Goal: Task Accomplishment & Management: Manage account settings

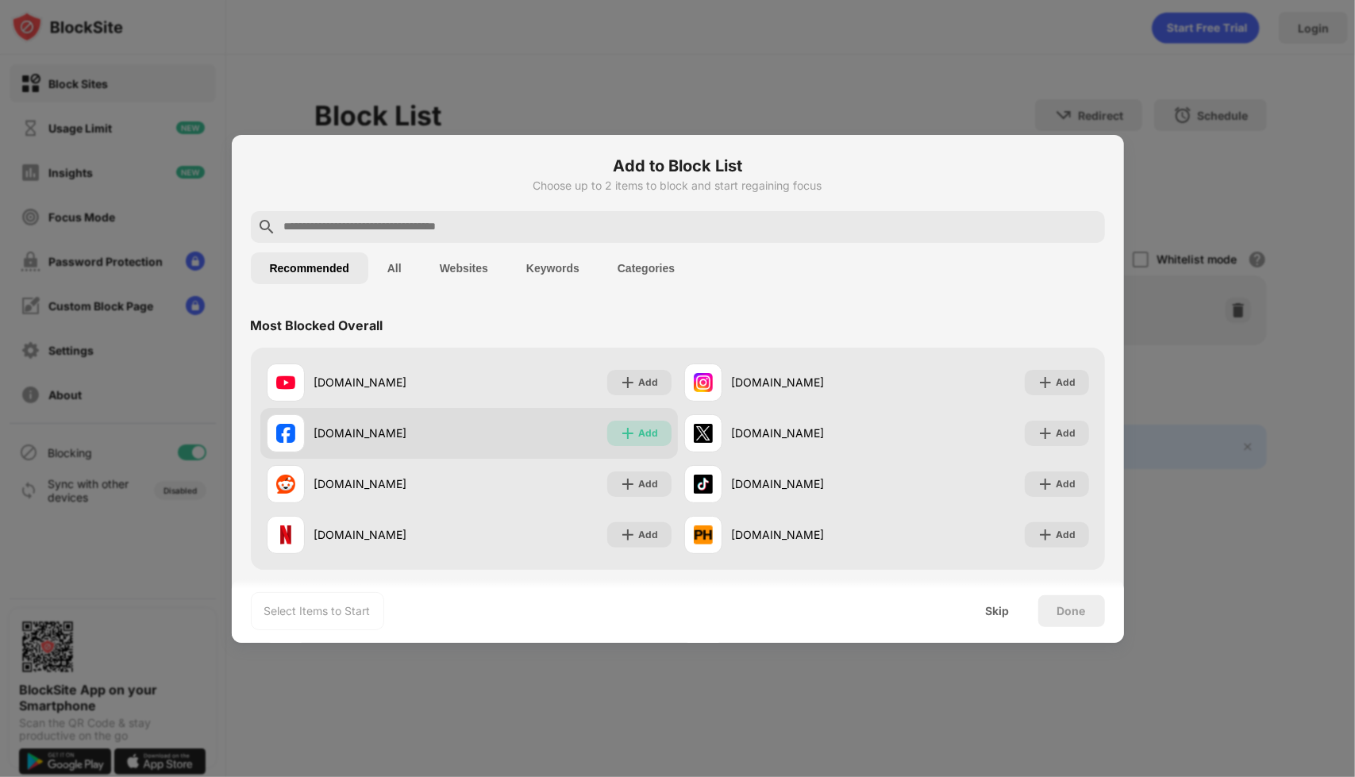
click at [652, 433] on div "Add" at bounding box center [639, 433] width 64 height 25
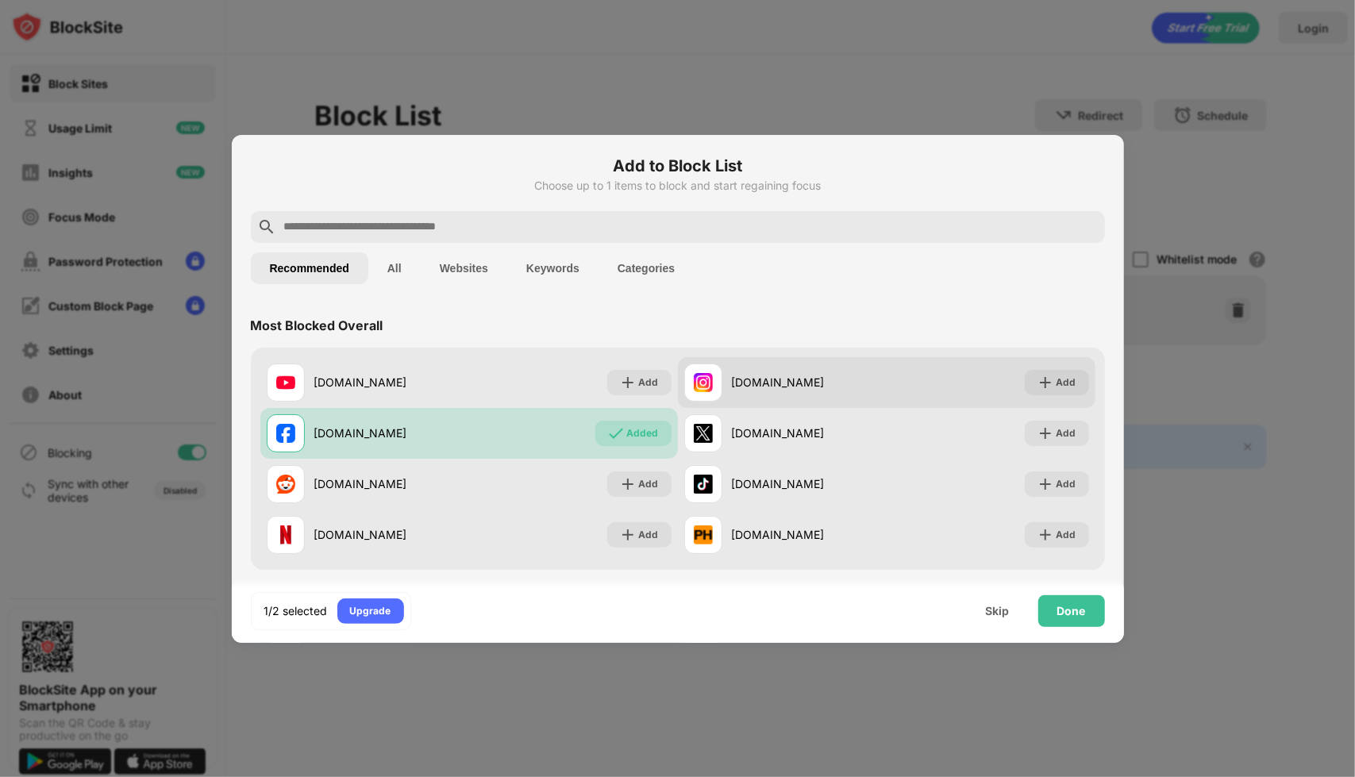
click at [1040, 382] on img at bounding box center [1045, 383] width 16 height 16
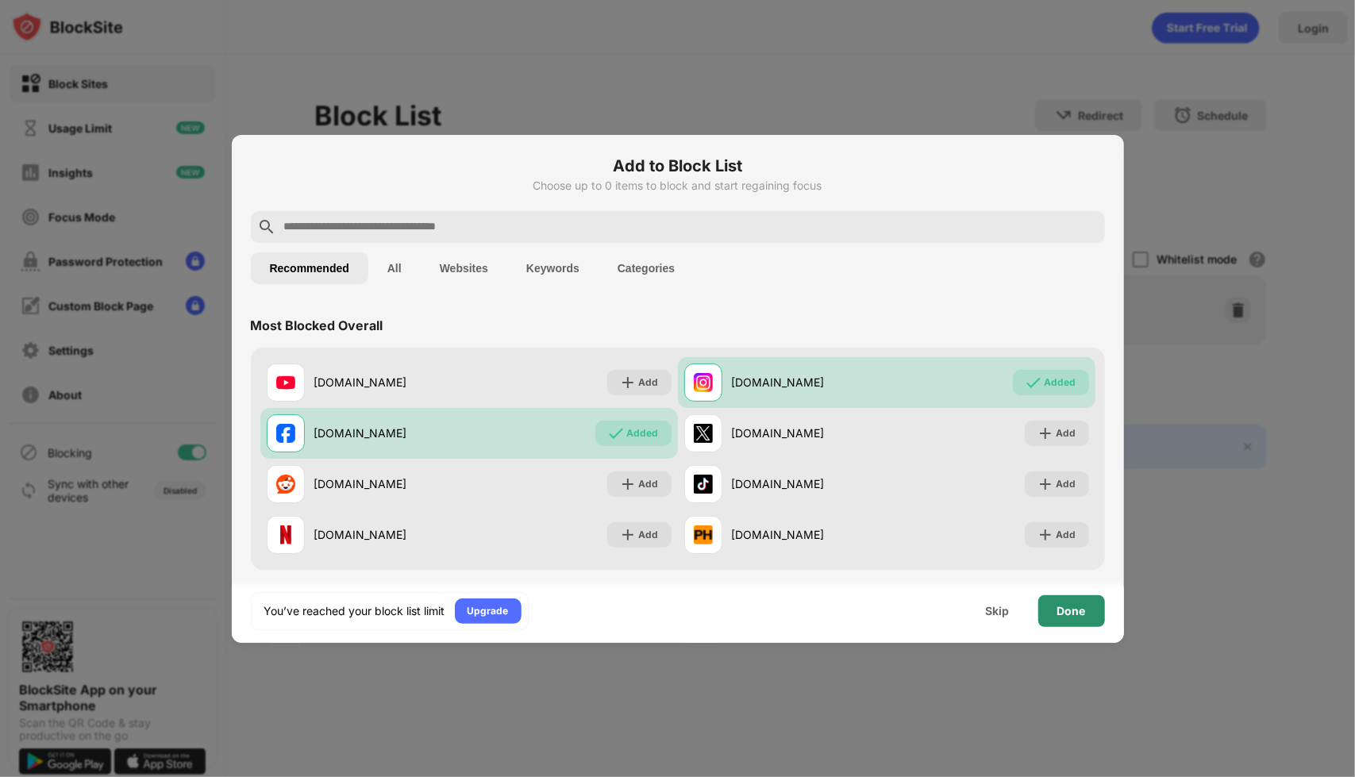
click at [1077, 609] on div "Done" at bounding box center [1071, 611] width 29 height 13
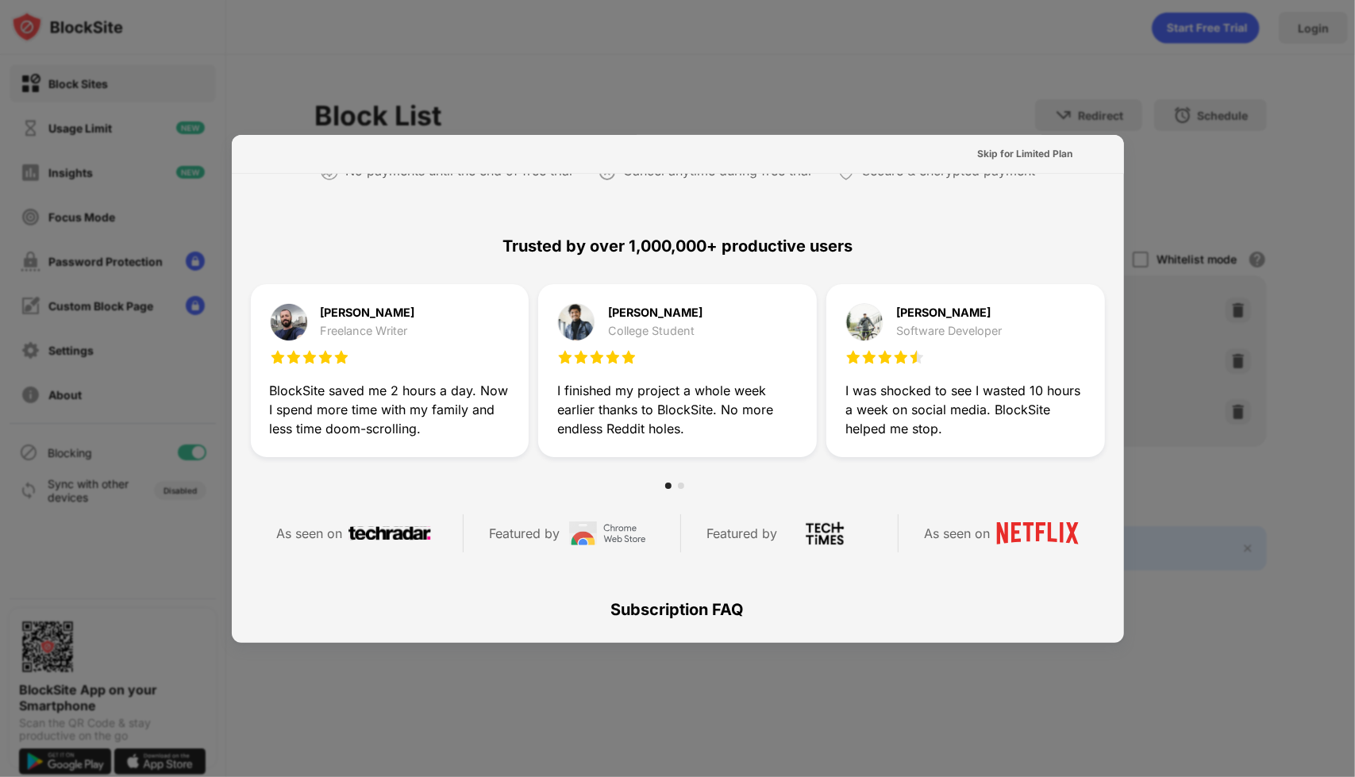
scroll to position [773, 0]
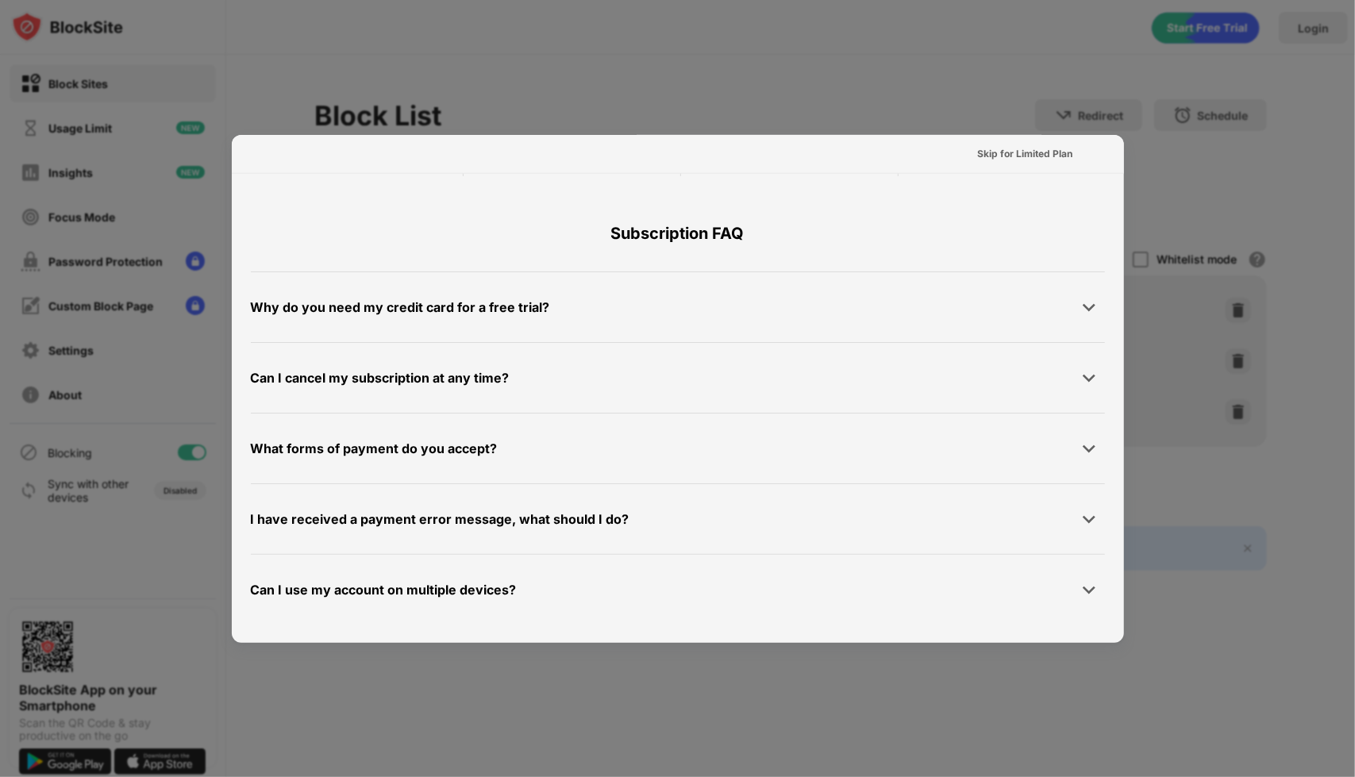
click at [1264, 594] on div at bounding box center [677, 388] width 1355 height 777
click at [1021, 156] on div "Skip for Limited Plan" at bounding box center [1025, 154] width 95 height 16
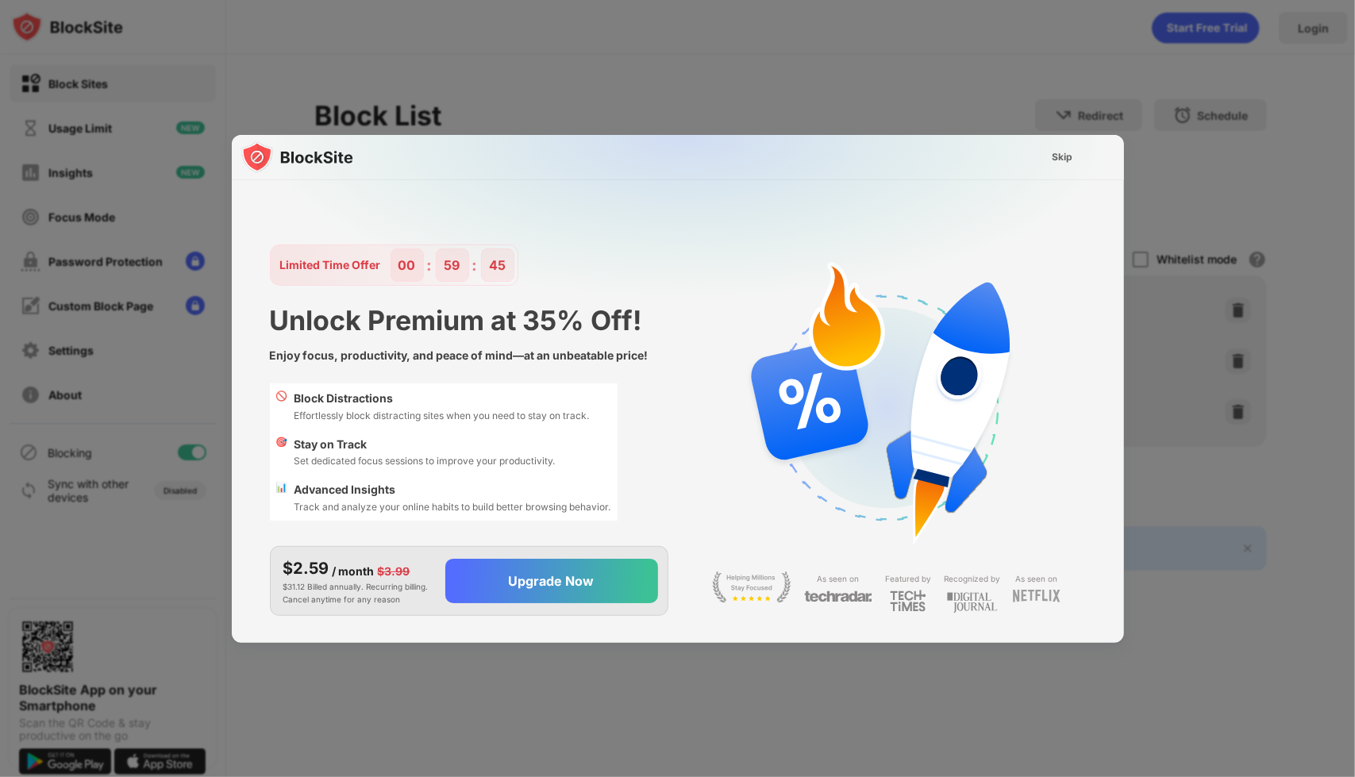
scroll to position [0, 0]
click at [1067, 150] on div "Skip" at bounding box center [1062, 157] width 21 height 16
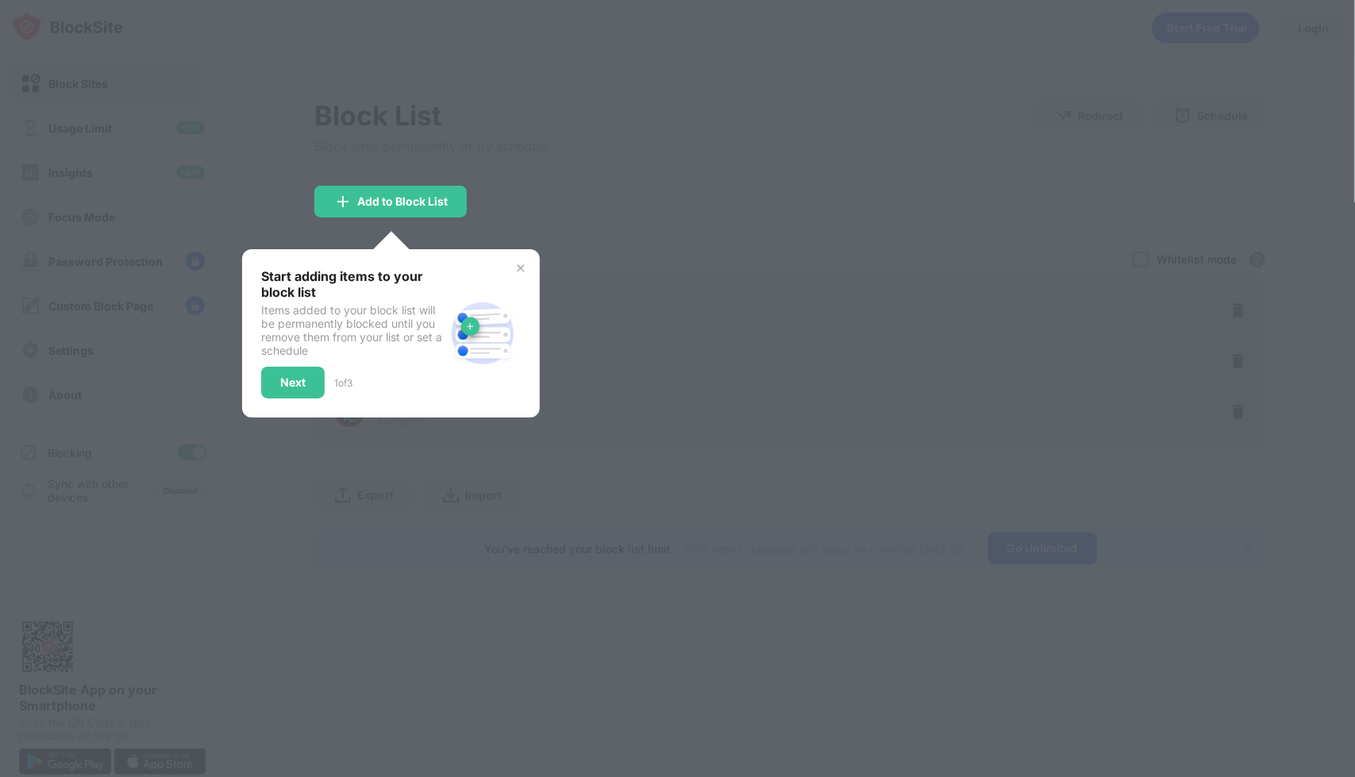
click at [513, 264] on div "Start adding items to your block list Items added to your block list will be pe…" at bounding box center [391, 333] width 298 height 168
click at [518, 272] on img at bounding box center [520, 268] width 13 height 13
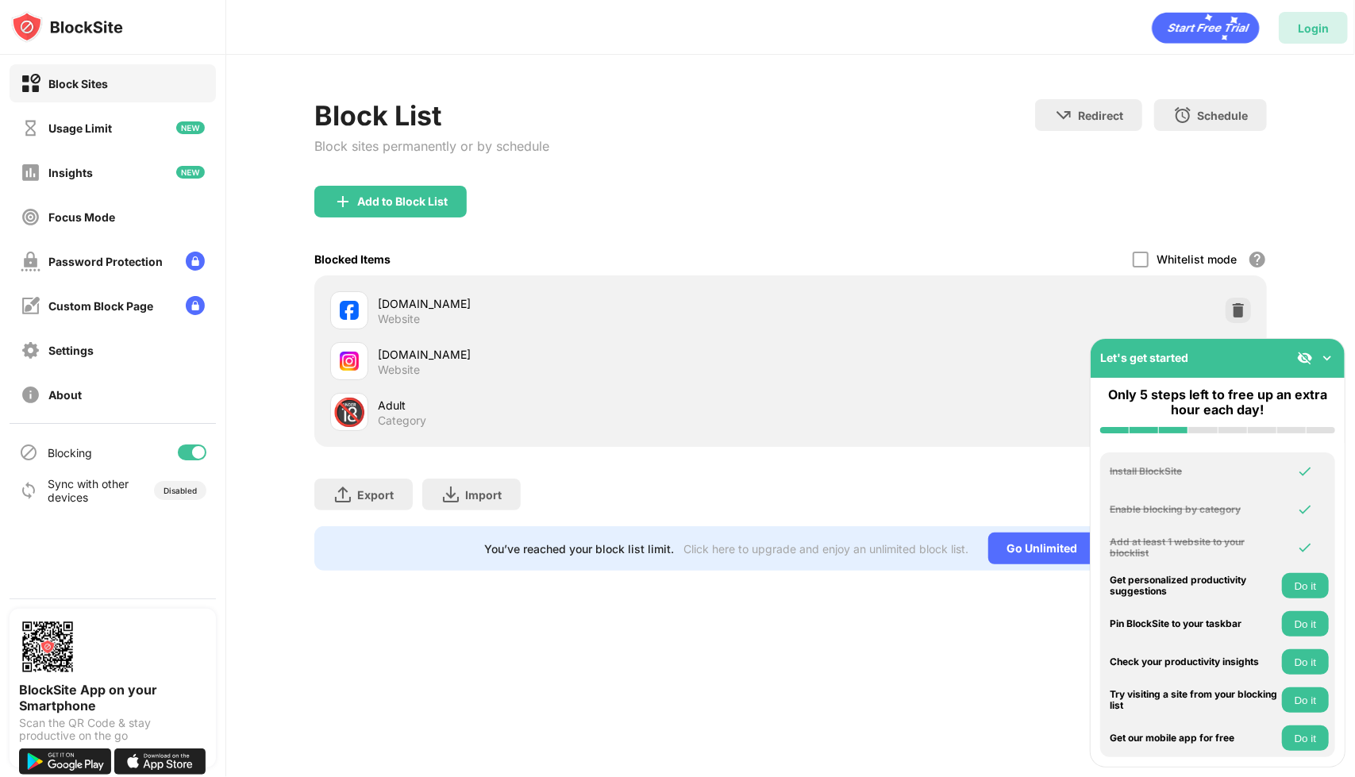
click at [1311, 29] on div "Login" at bounding box center [1313, 27] width 31 height 13
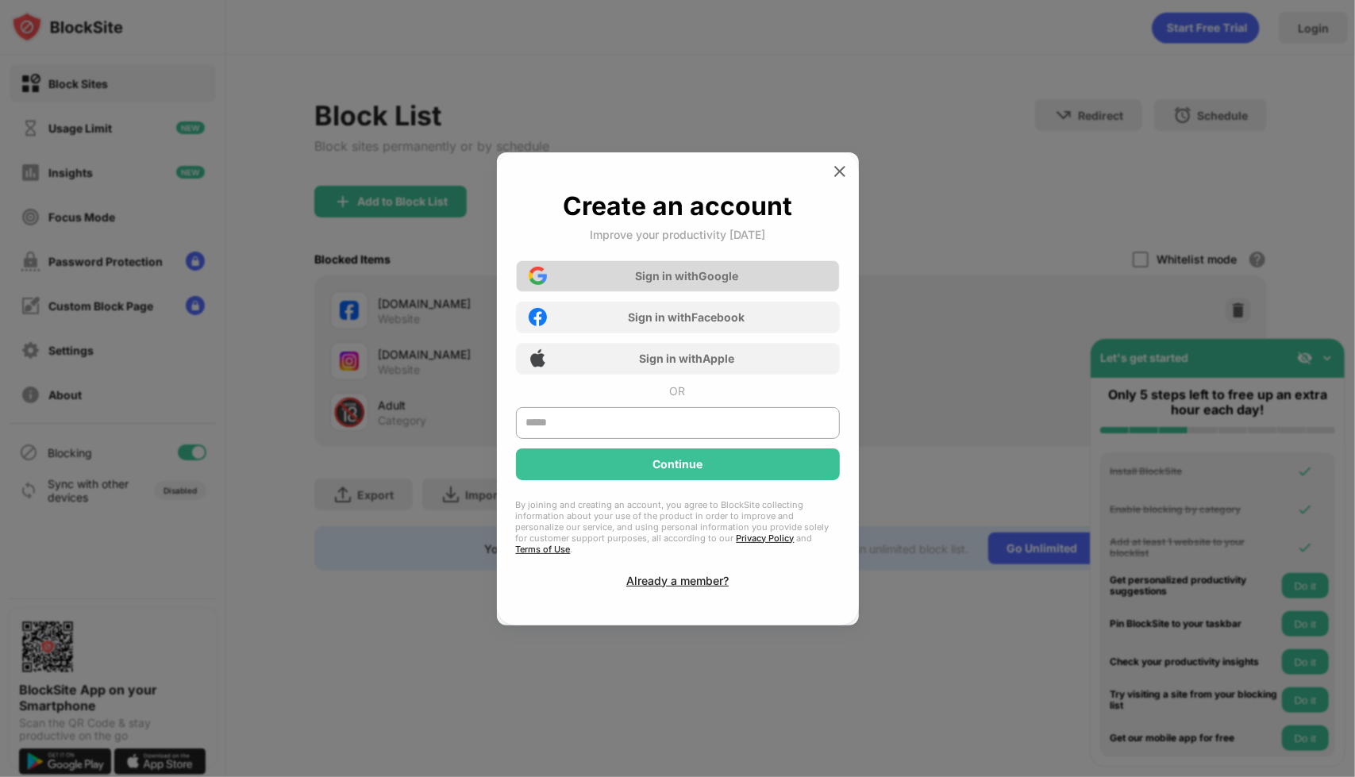
click at [725, 274] on div "Sign in with Google" at bounding box center [678, 276] width 324 height 32
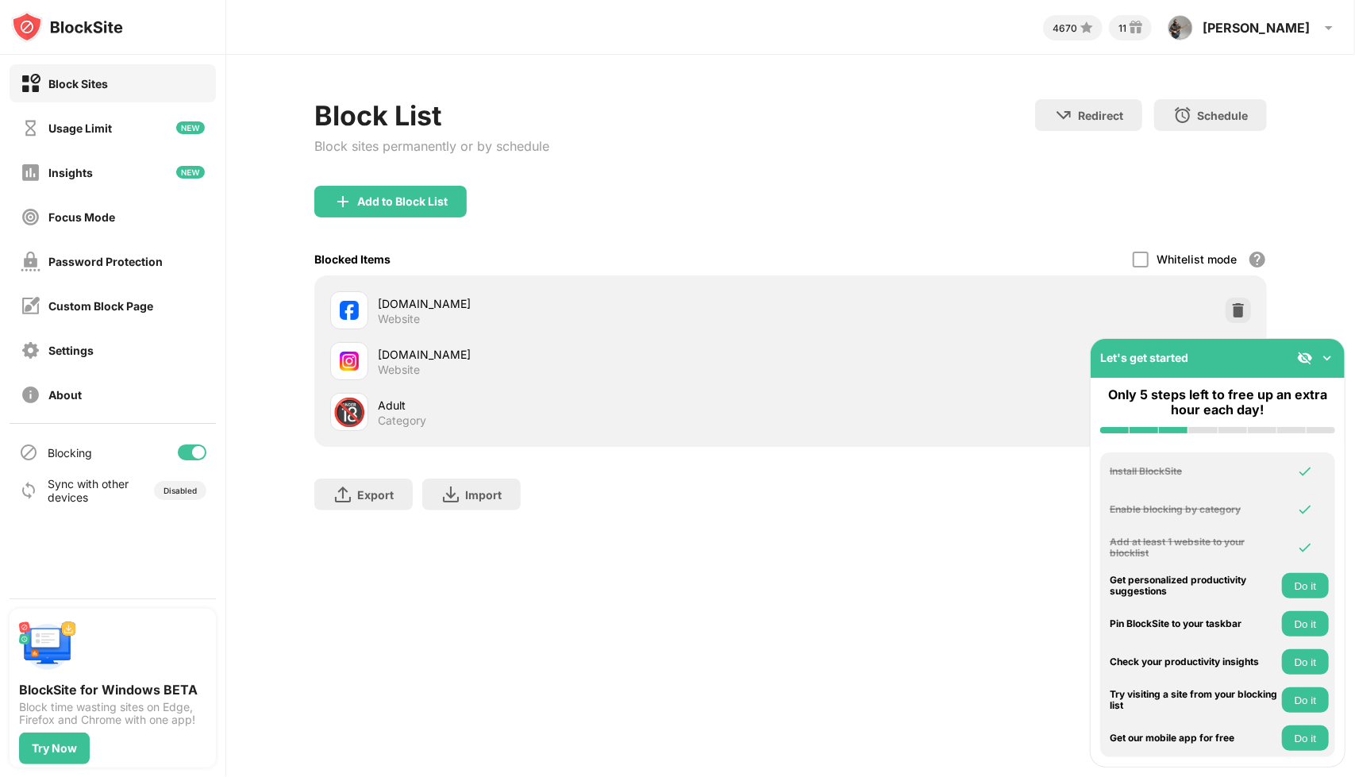
click at [1333, 356] on img at bounding box center [1327, 358] width 16 height 16
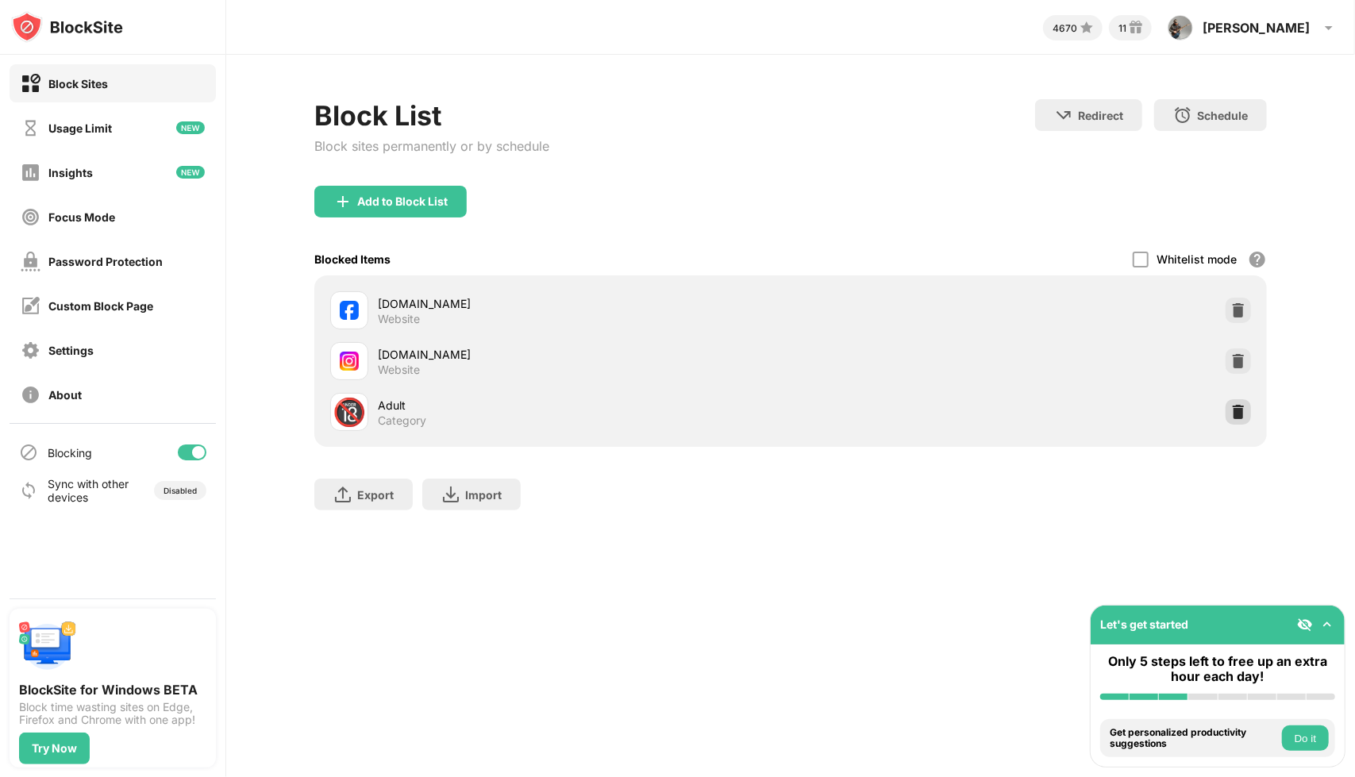
click at [1244, 410] on img at bounding box center [1238, 412] width 16 height 16
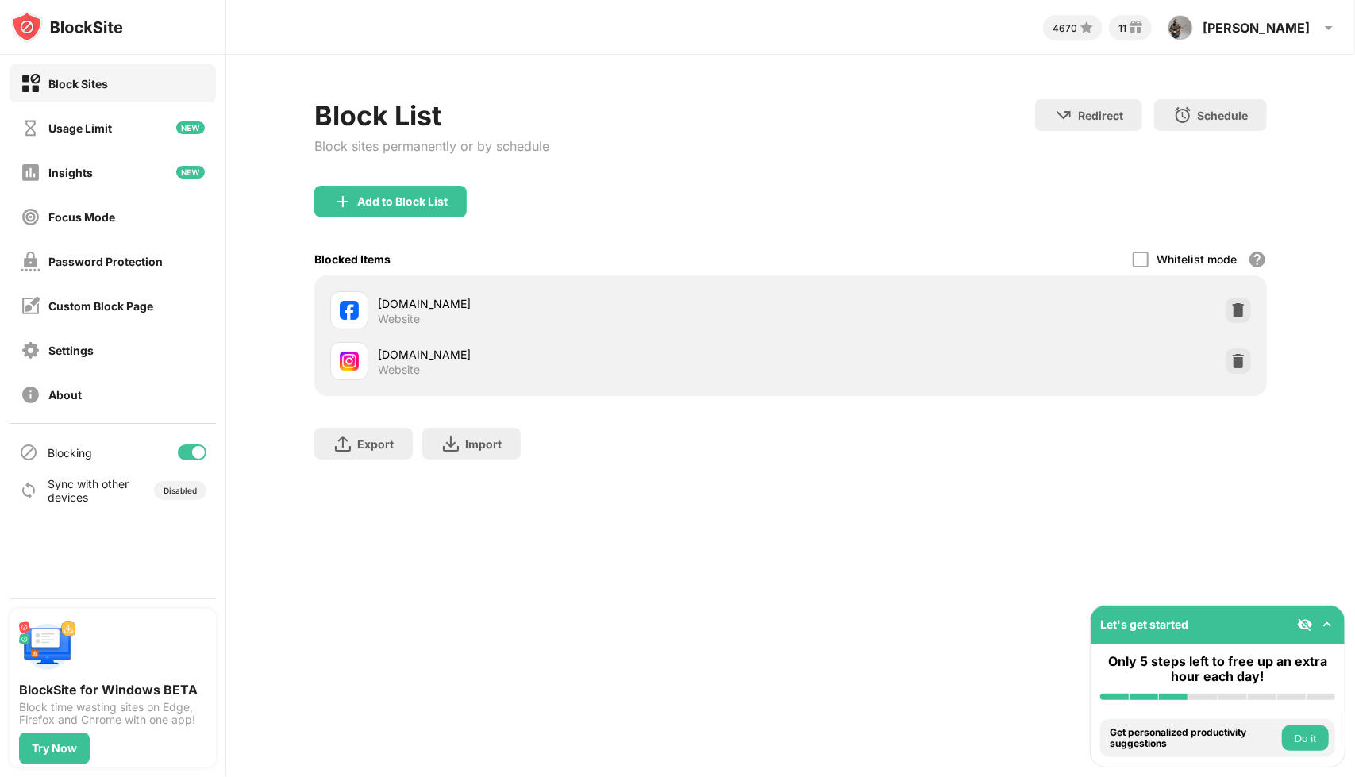
click at [963, 479] on div "Block List Block sites permanently or by schedule Redirect Choose a site to be …" at bounding box center [790, 287] width 1129 height 465
click at [90, 486] on div "Sync with other devices" at bounding box center [89, 490] width 82 height 27
click at [42, 486] on div "Sync with other devices" at bounding box center [74, 490] width 110 height 27
click at [179, 496] on div "Disabled" at bounding box center [180, 490] width 52 height 19
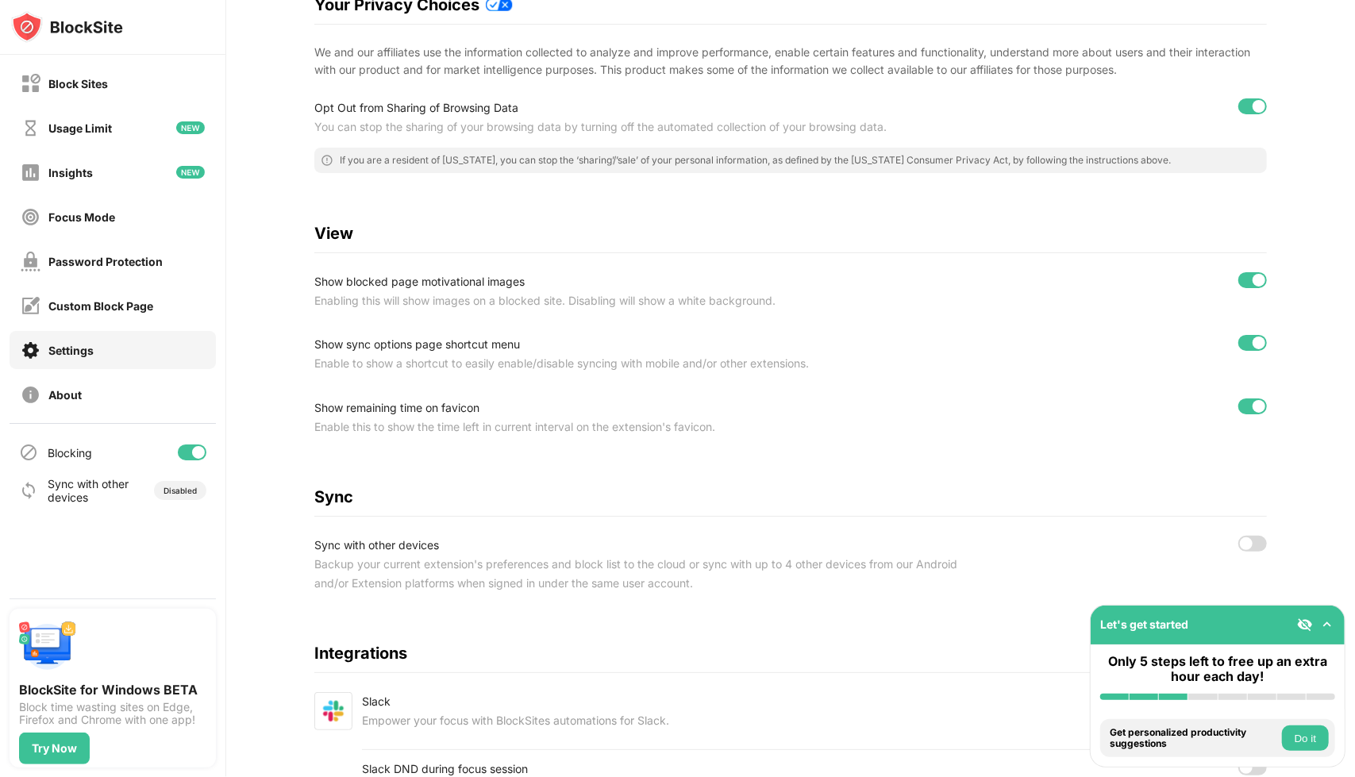
scroll to position [397, 0]
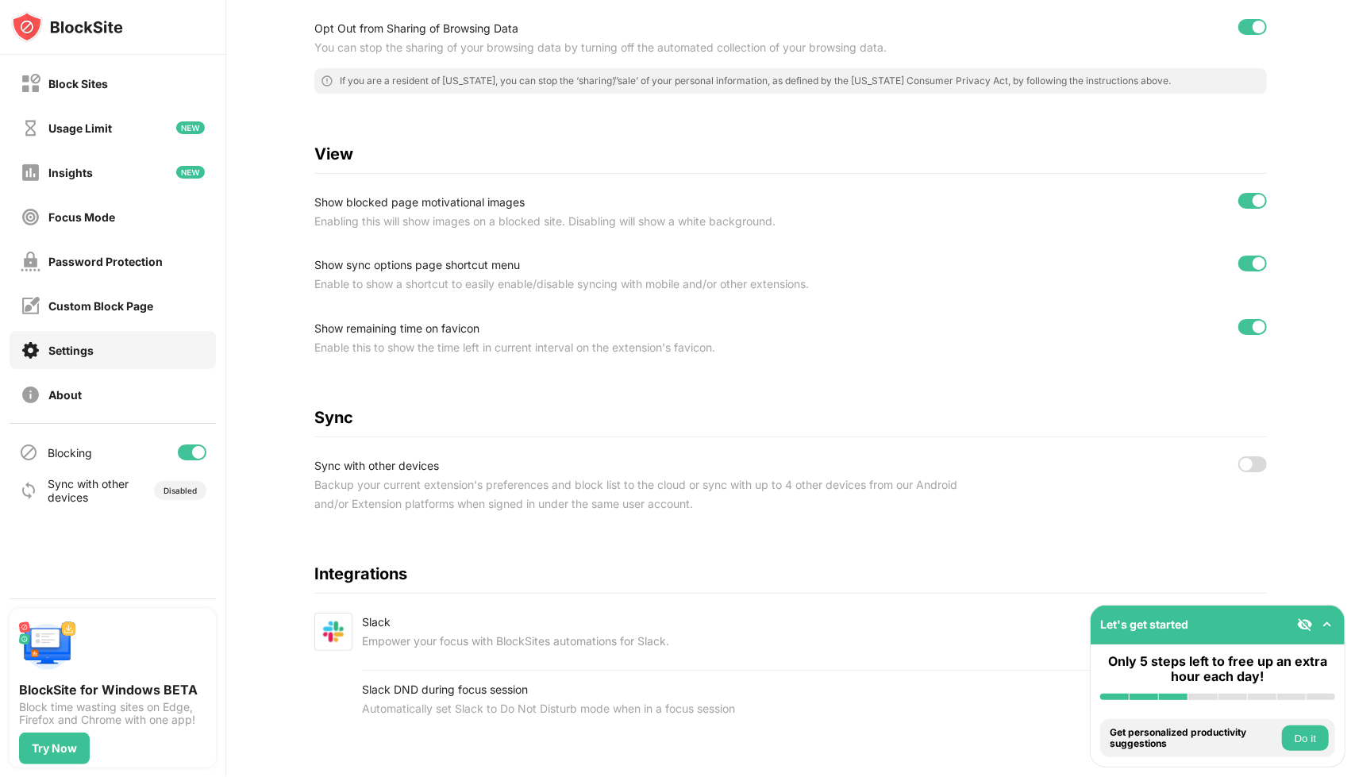
click at [1243, 464] on div at bounding box center [1246, 464] width 13 height 13
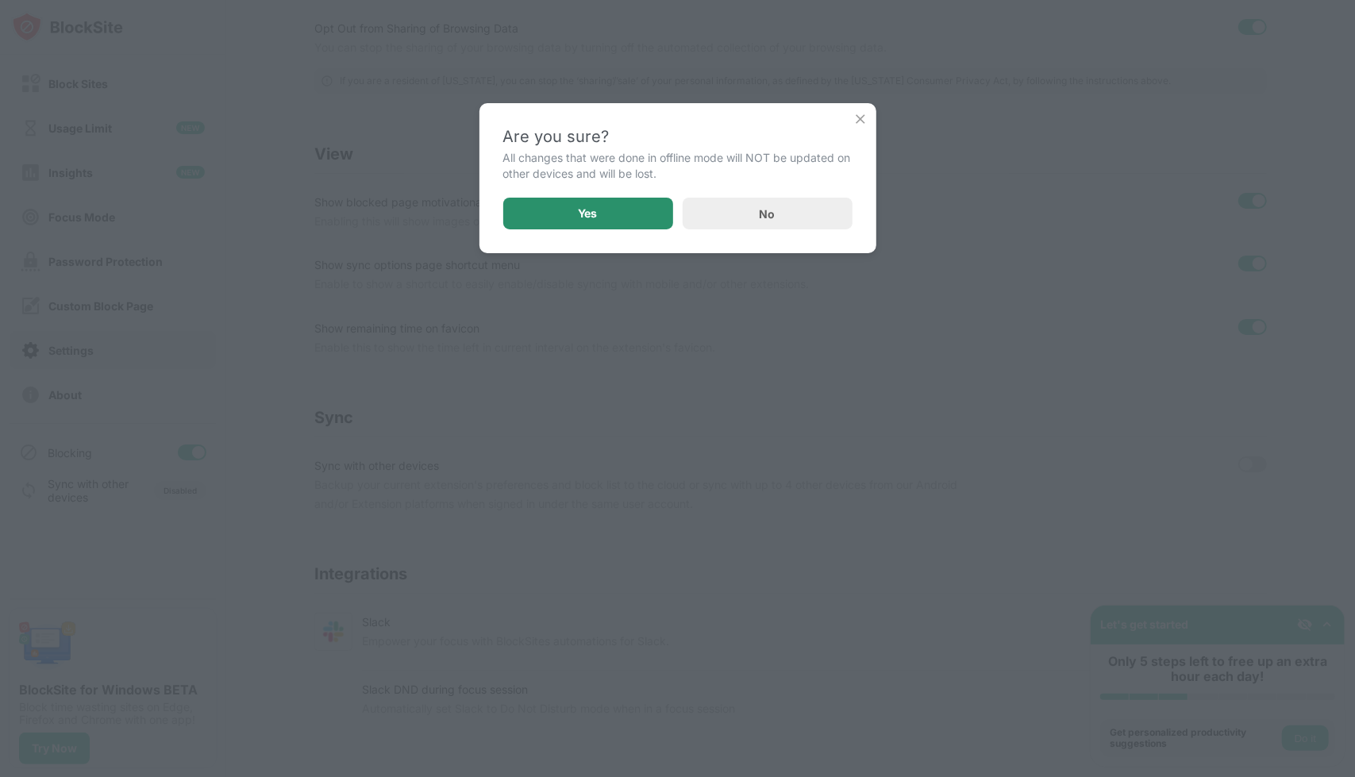
click at [608, 217] on div "Yes" at bounding box center [588, 214] width 170 height 32
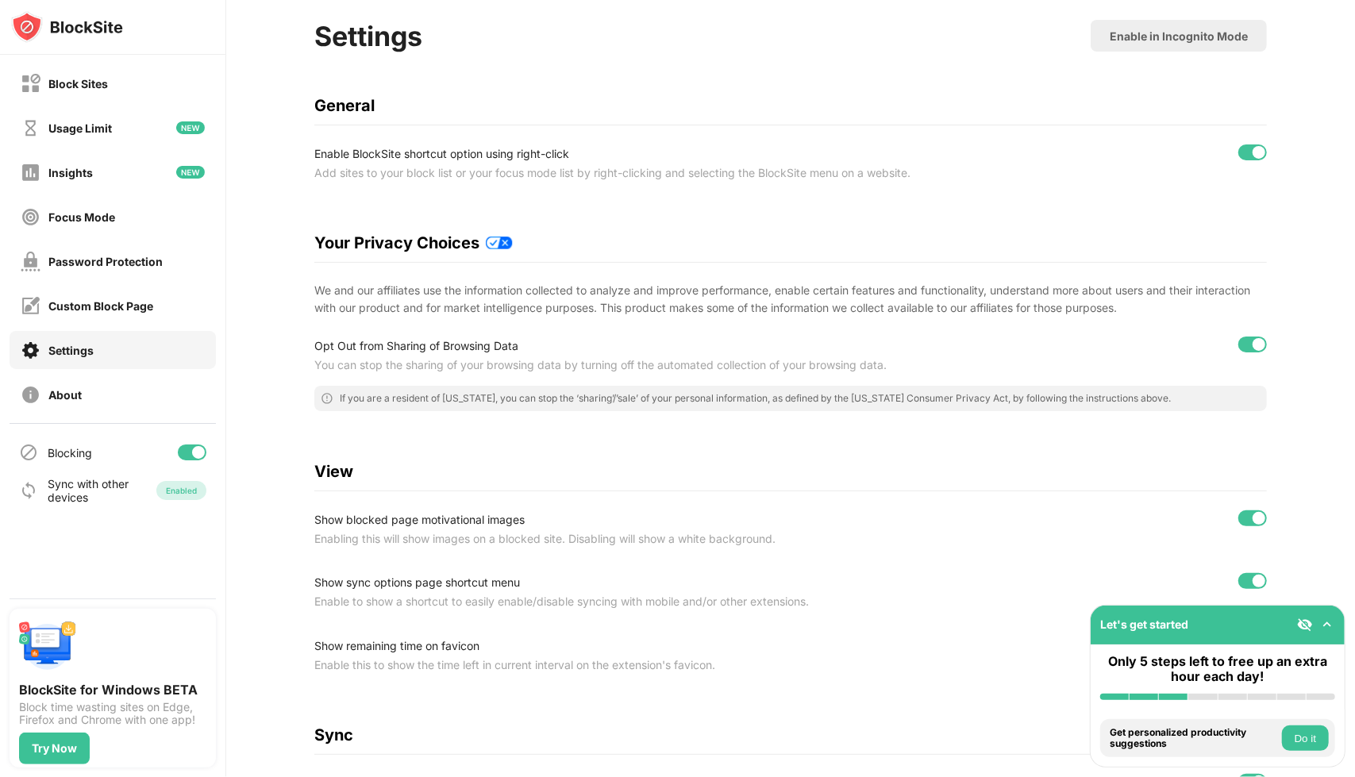
scroll to position [0, 0]
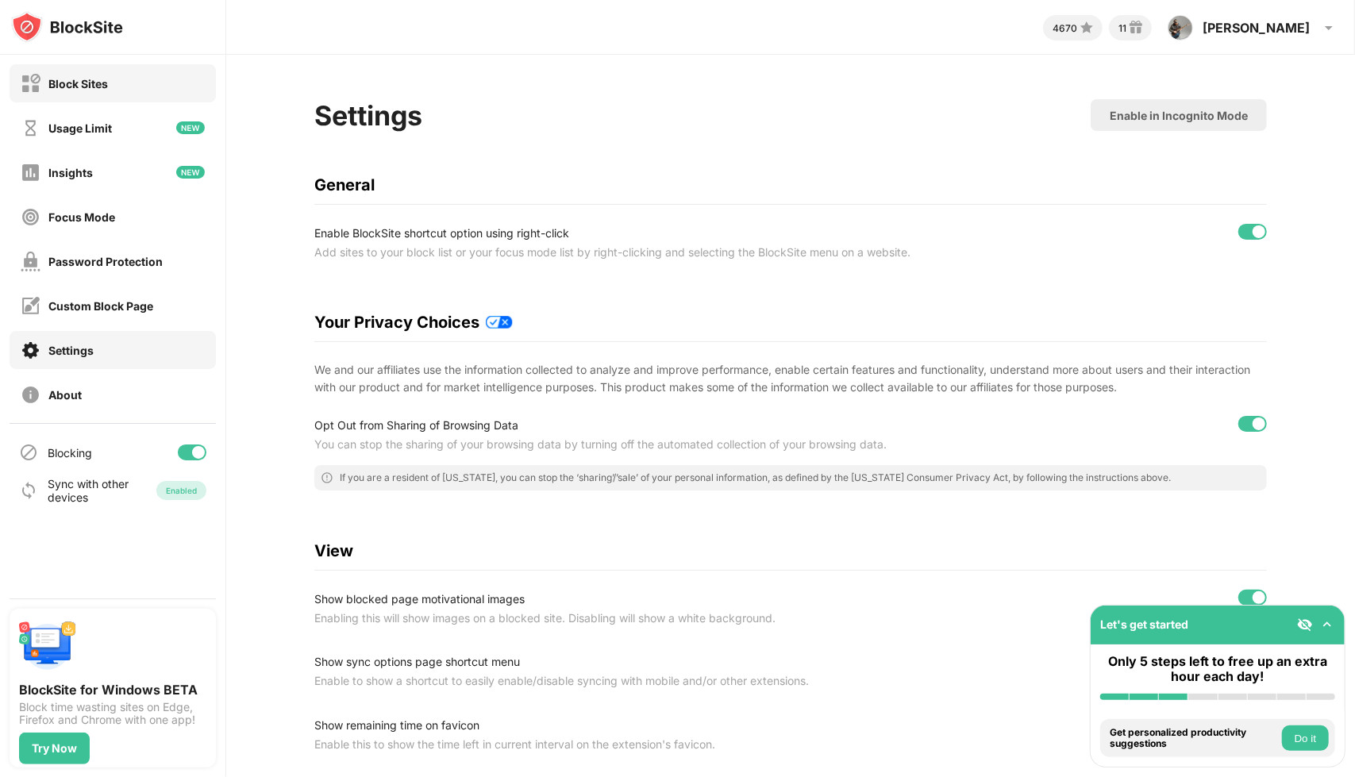
click at [136, 80] on div "Block Sites" at bounding box center [113, 83] width 206 height 38
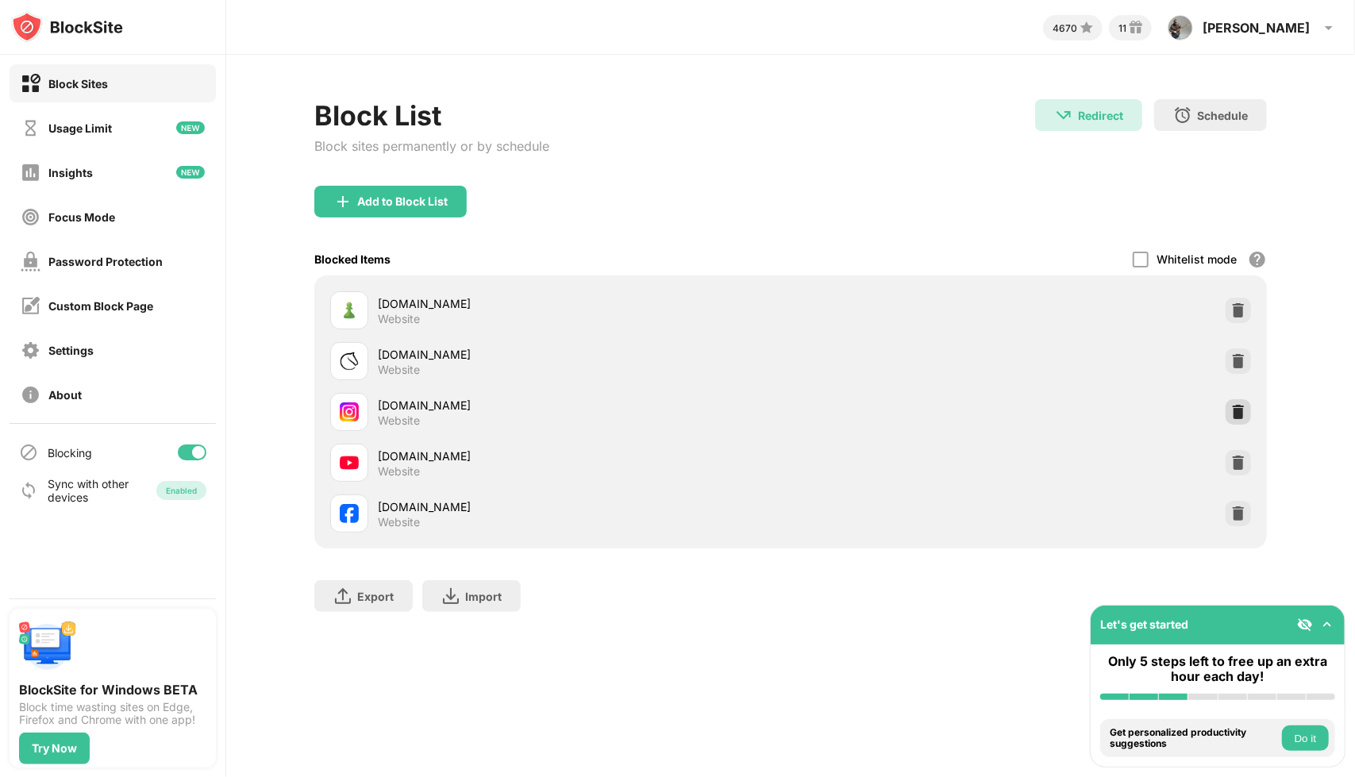
click at [1236, 414] on img at bounding box center [1238, 412] width 16 height 16
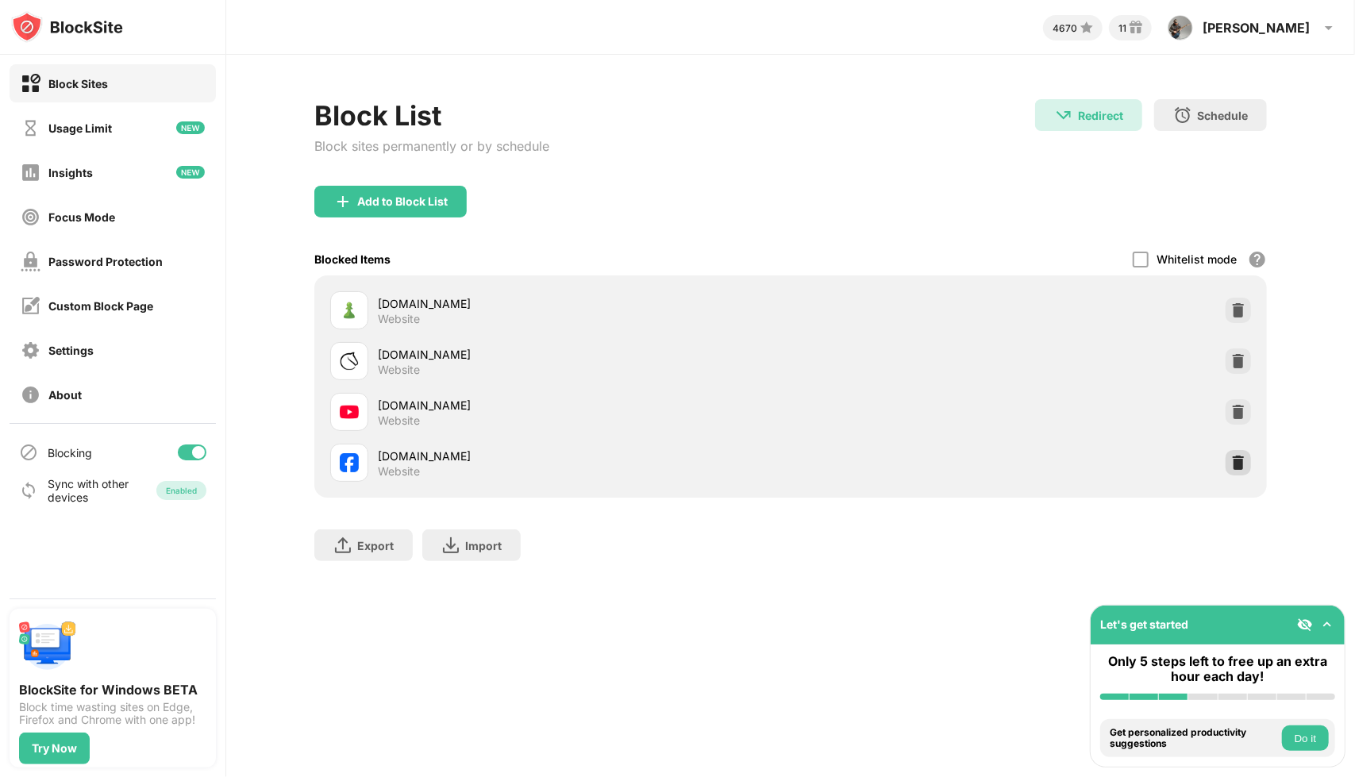
click at [1238, 455] on img at bounding box center [1238, 463] width 16 height 16
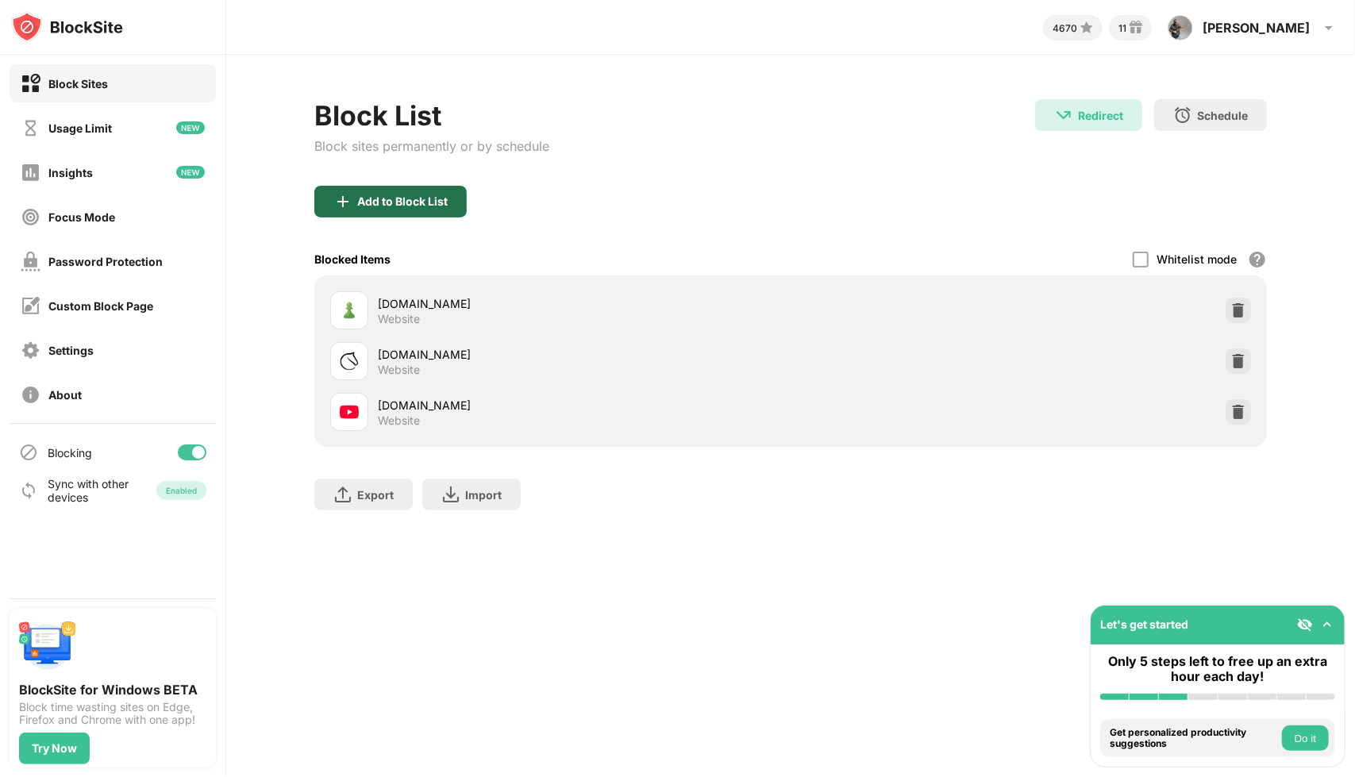
click at [386, 215] on div "Add to Block List" at bounding box center [390, 202] width 152 height 32
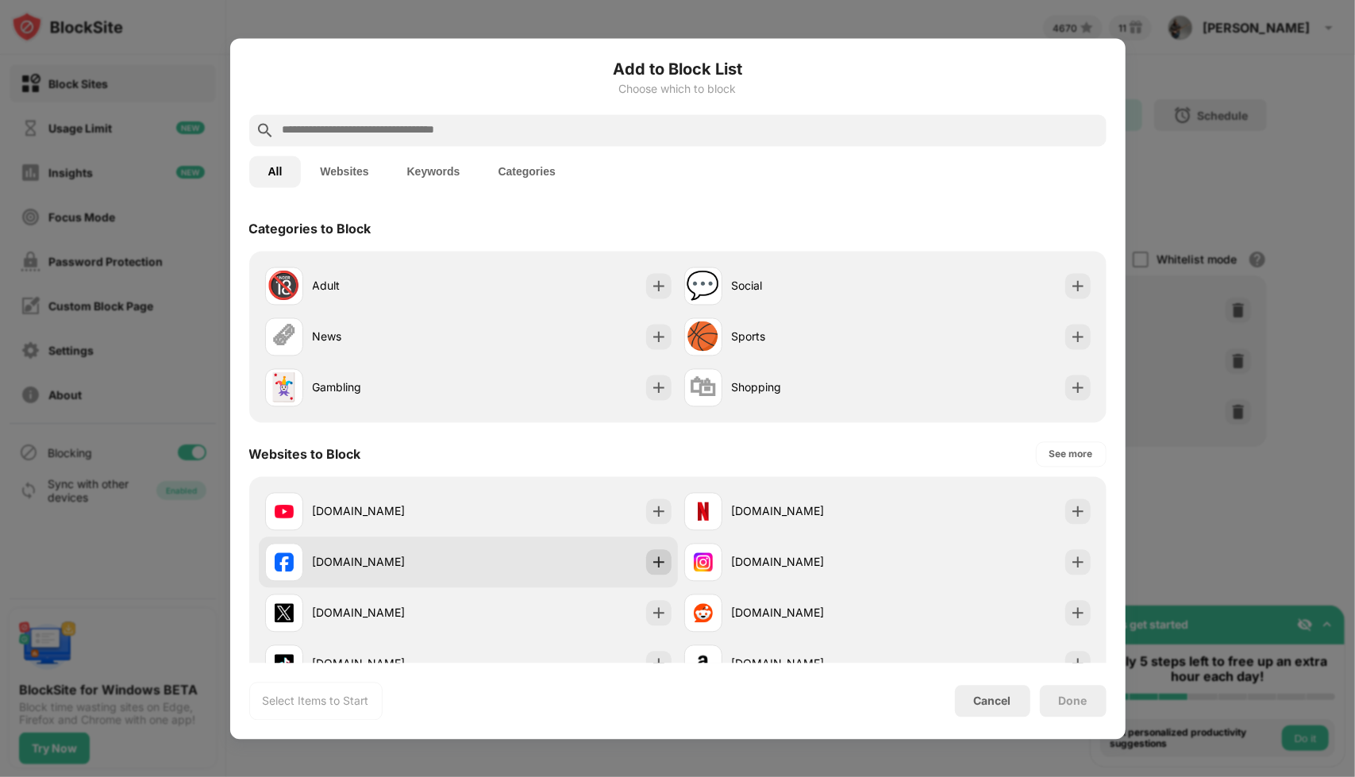
click at [652, 563] on img at bounding box center [659, 562] width 16 height 16
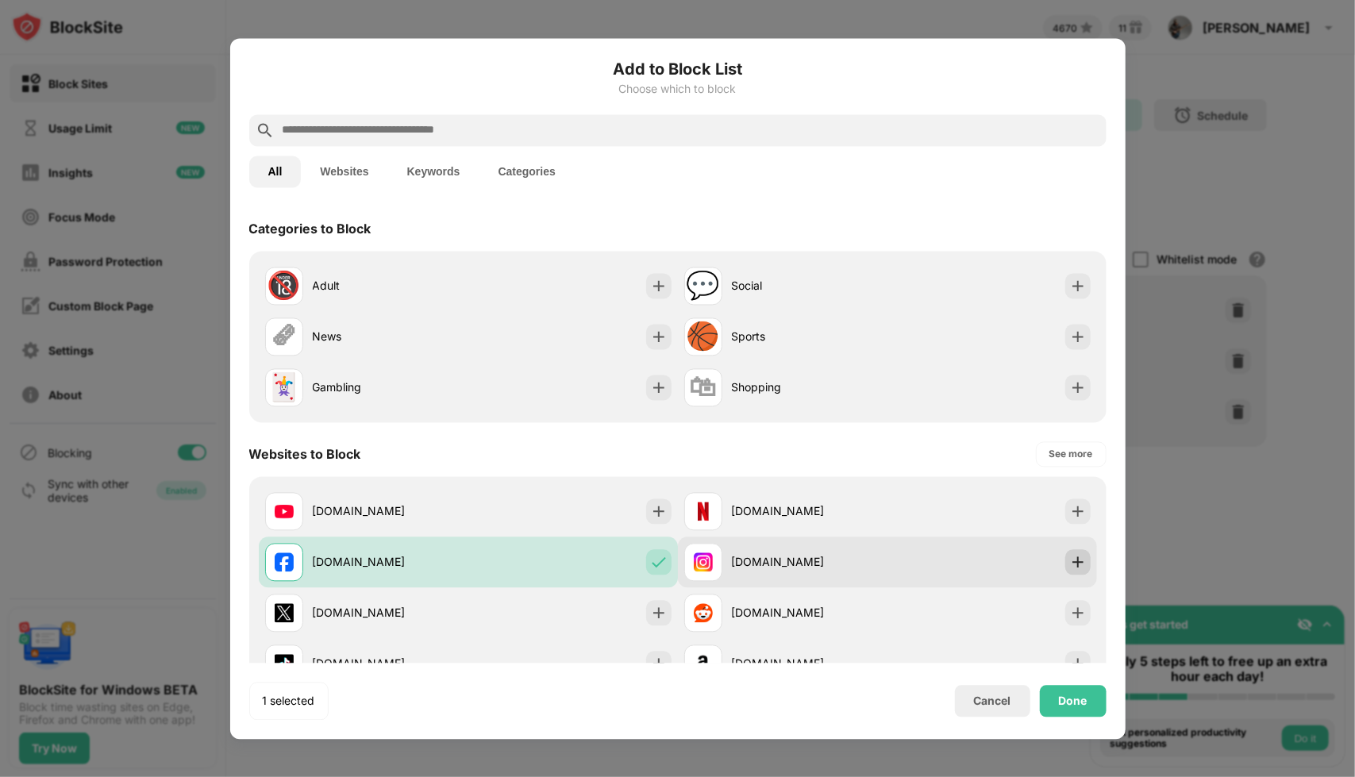
click at [1070, 559] on img at bounding box center [1078, 562] width 16 height 16
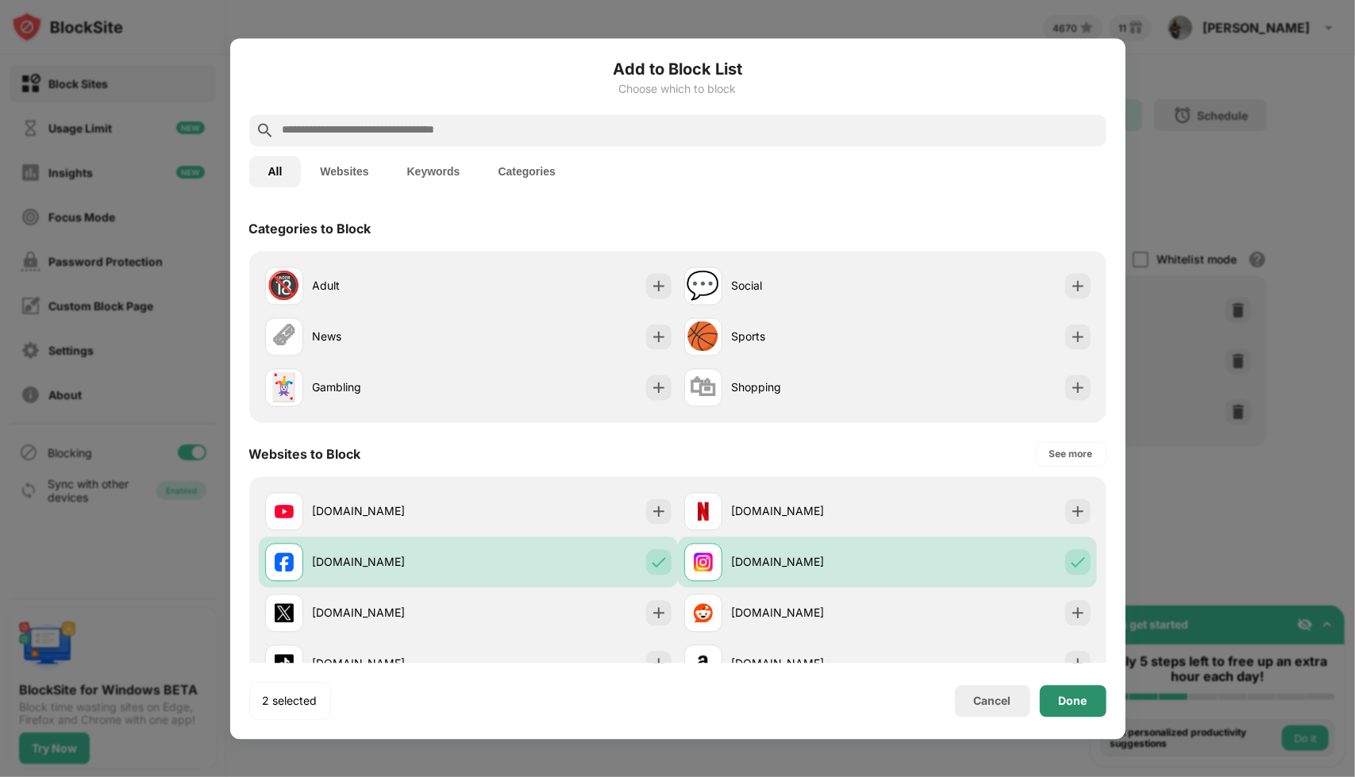
click at [1089, 706] on div "Done" at bounding box center [1073, 701] width 67 height 32
